Goal: Transaction & Acquisition: Obtain resource

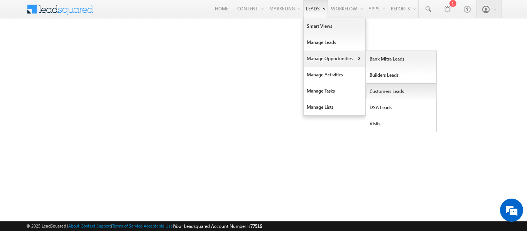
click at [377, 90] on link "Customers Leads" at bounding box center [401, 91] width 71 height 16
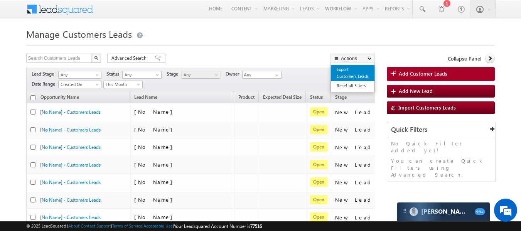
click at [343, 73] on link "Export Customers Leads" at bounding box center [353, 73] width 44 height 16
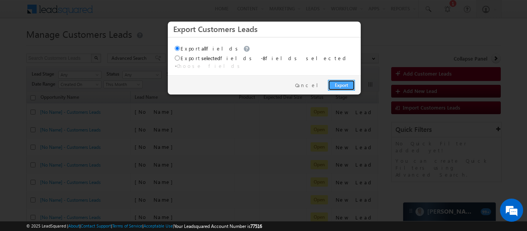
click at [341, 81] on link "Export" at bounding box center [341, 85] width 27 height 11
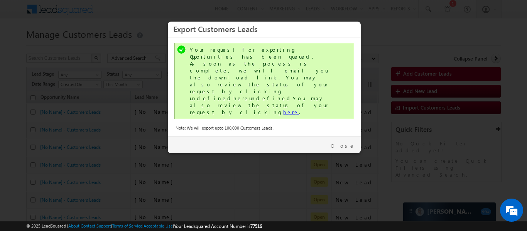
click at [283, 109] on link "here" at bounding box center [291, 112] width 16 height 7
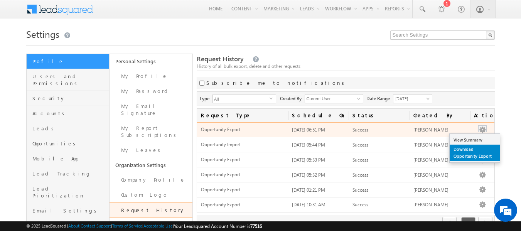
click at [470, 148] on link "Download Opportunity Export" at bounding box center [475, 153] width 50 height 16
